Goal: Information Seeking & Learning: Learn about a topic

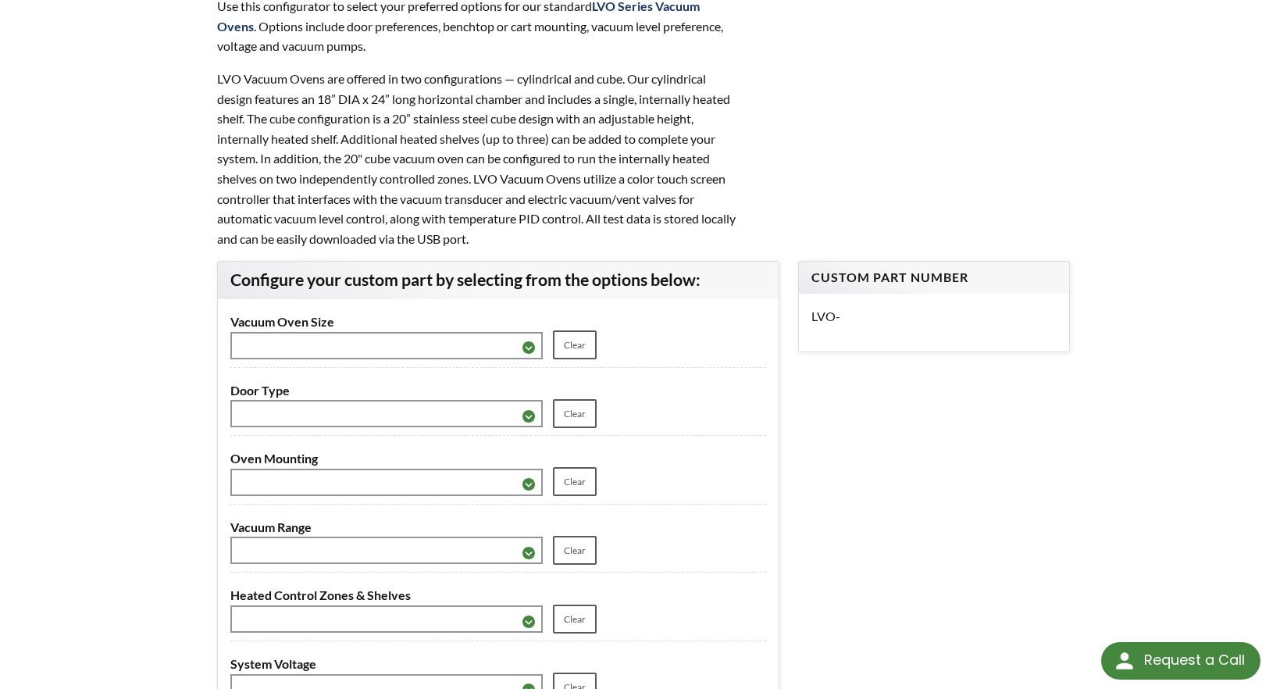
scroll to position [468, 0]
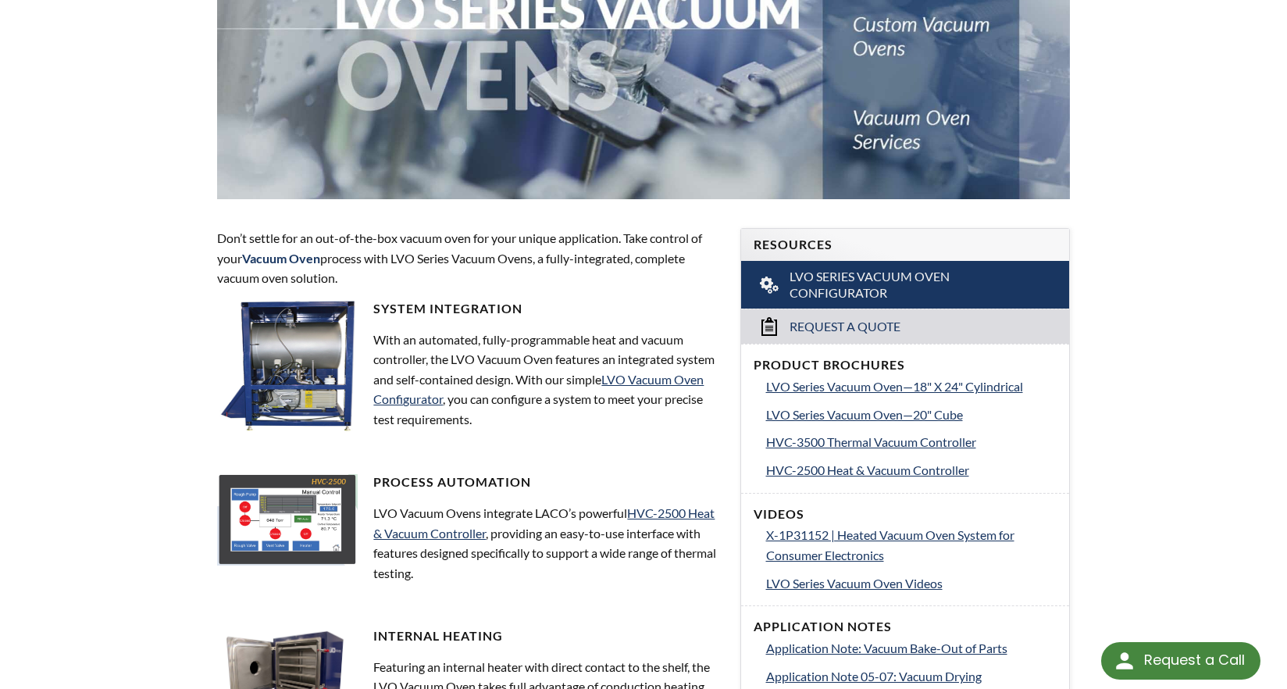
scroll to position [547, 0]
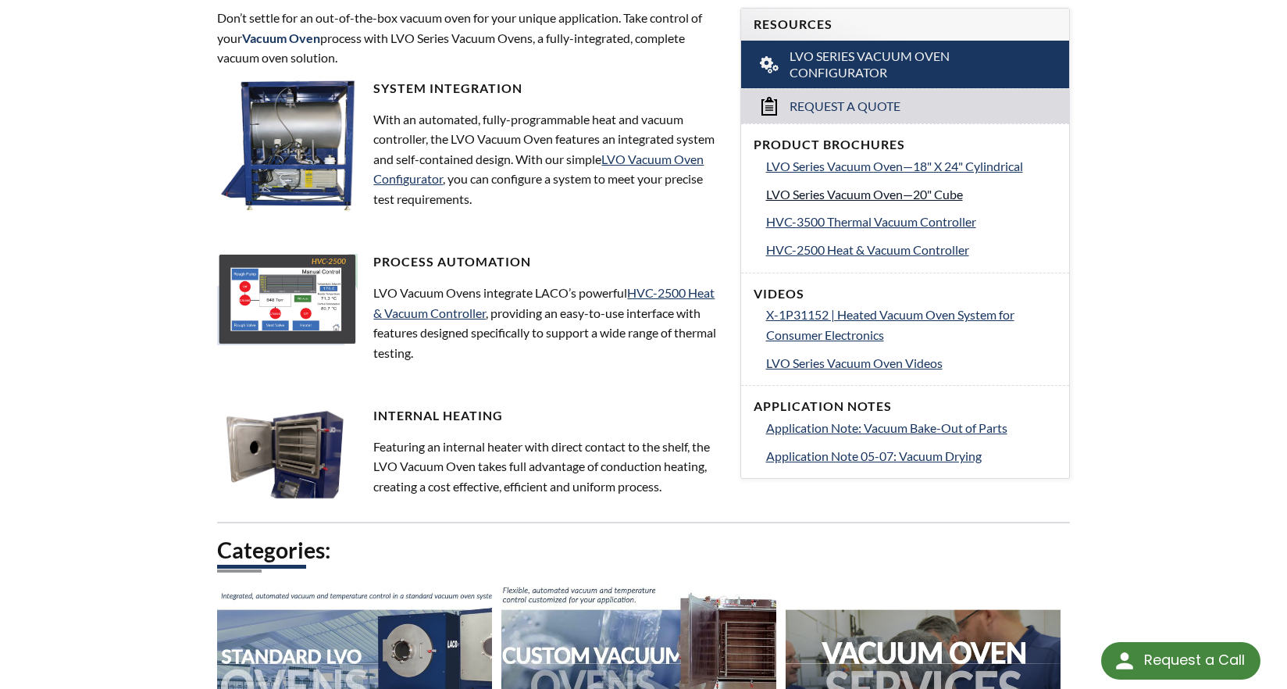
click at [890, 201] on span "LVO Series Vacuum Oven—20" Cube" at bounding box center [864, 194] width 197 height 15
click at [821, 229] on span "HVC-3500 Thermal Vacuum Controller" at bounding box center [871, 221] width 210 height 15
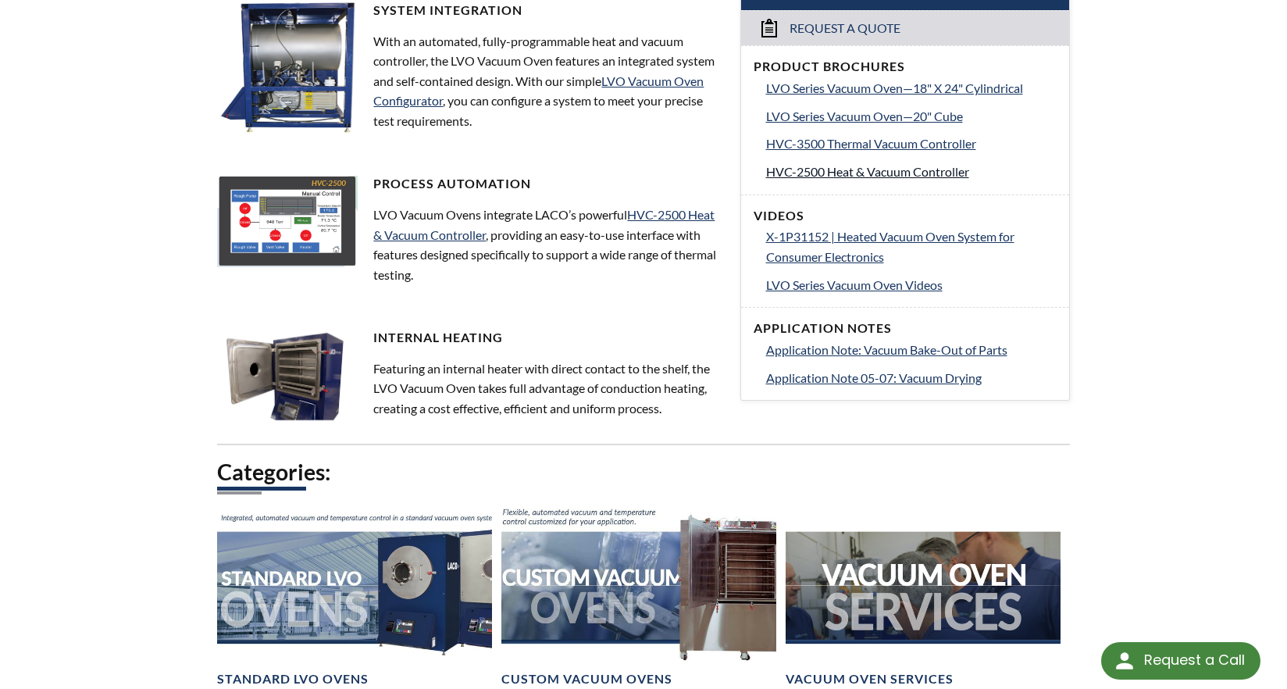
click at [903, 179] on span "HVC-2500 Heat & Vacuum Controller" at bounding box center [867, 171] width 203 height 15
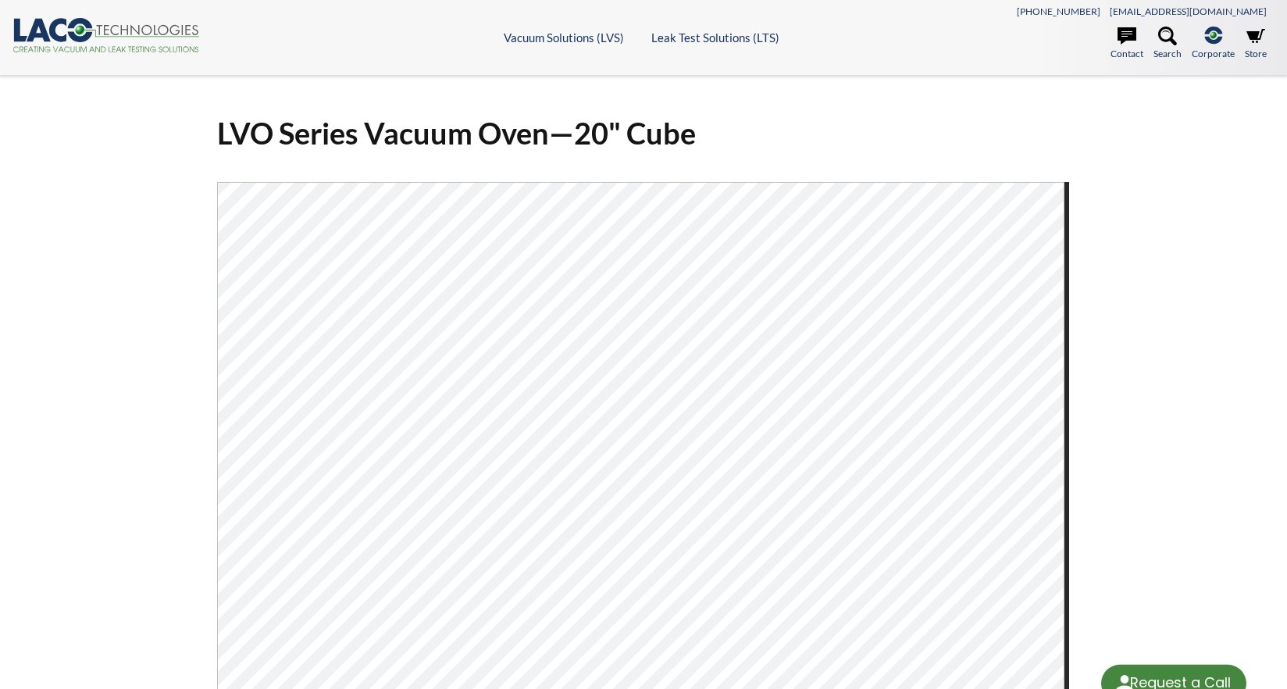
select select "Language Translate Widget"
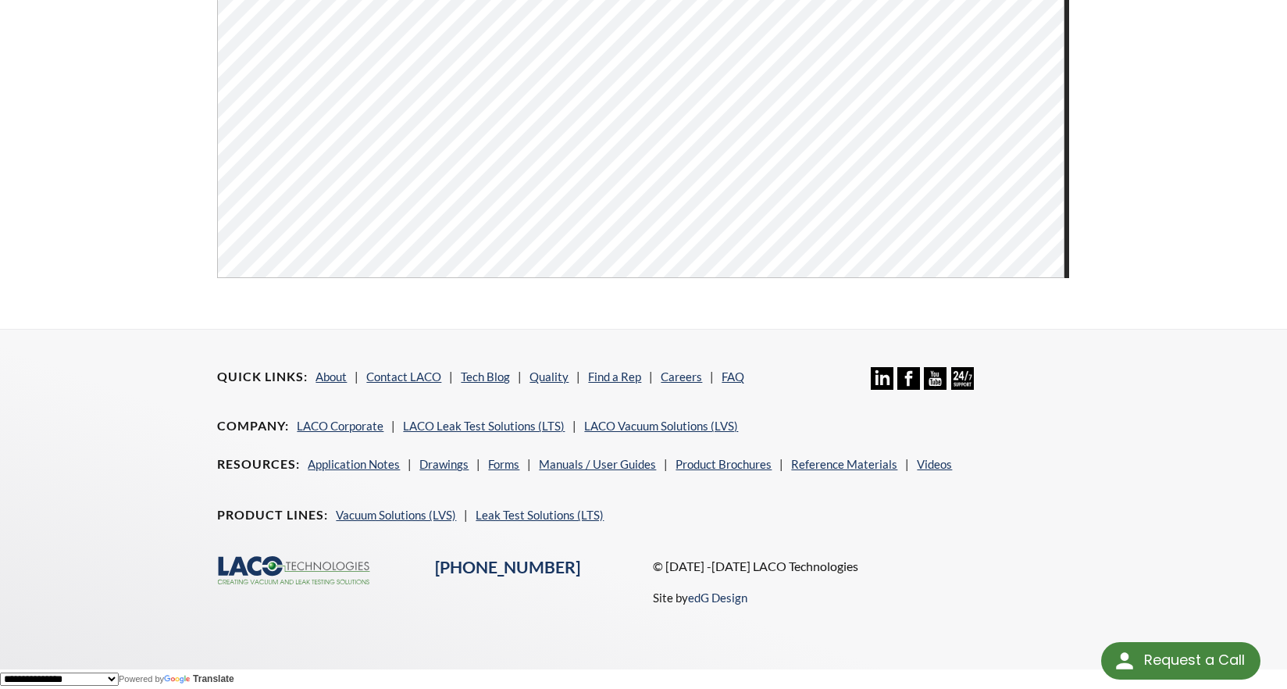
scroll to position [326, 0]
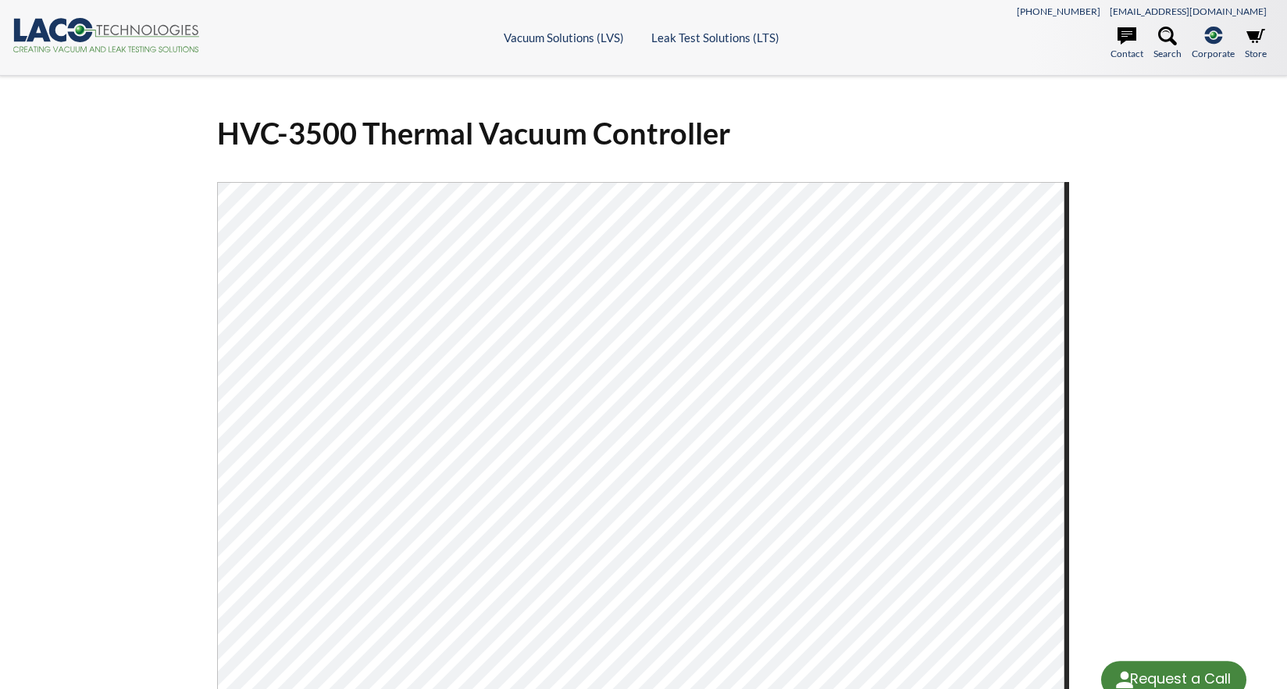
select select "Language Translate Widget"
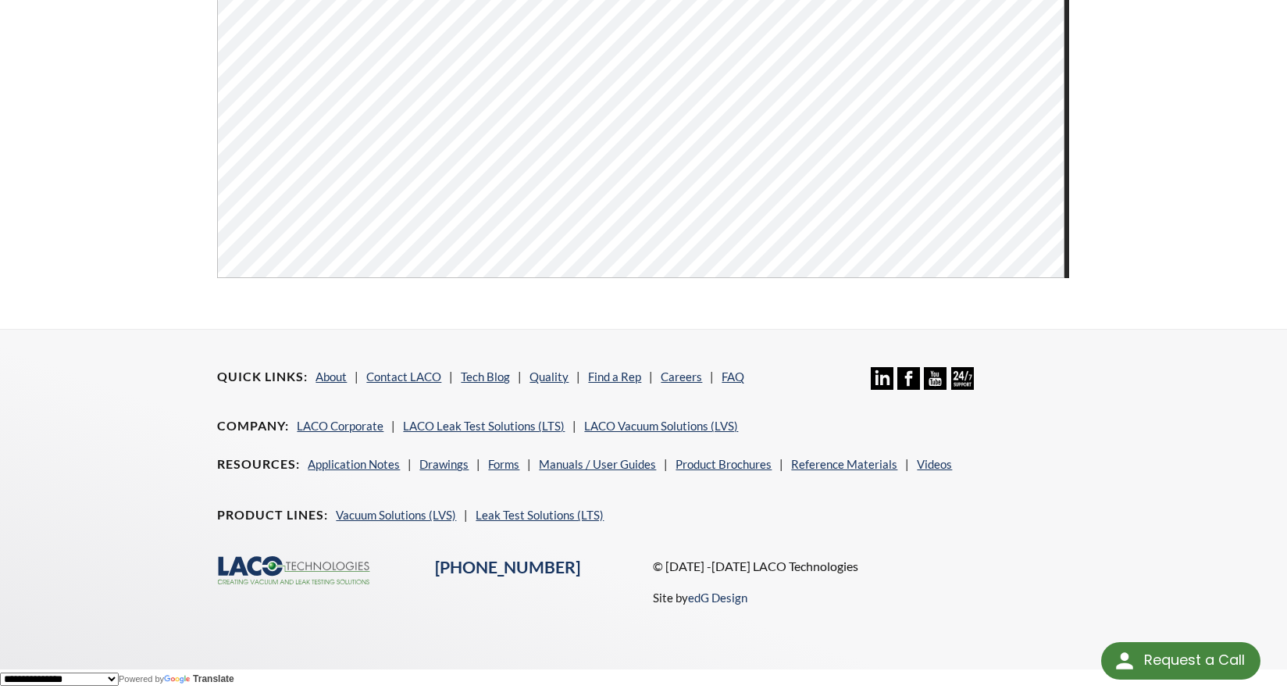
scroll to position [716, 0]
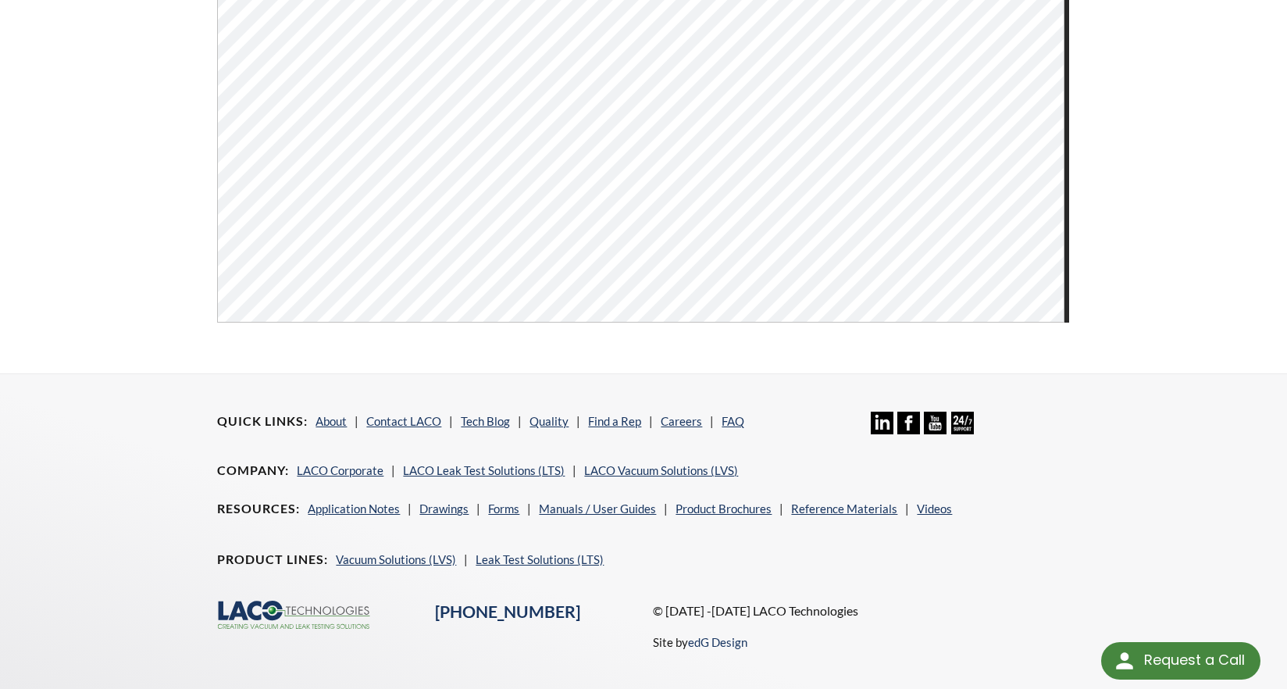
scroll to position [547, 0]
